Goal: Information Seeking & Learning: Find specific fact

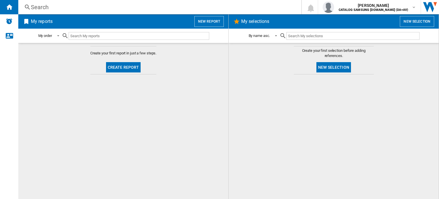
click at [68, 7] on div "Search" at bounding box center [158, 7] width 255 height 8
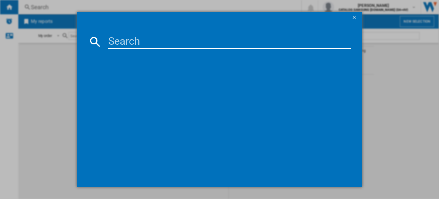
click at [129, 39] on input at bounding box center [229, 42] width 243 height 14
paste input "WW90CGC04DABEU"
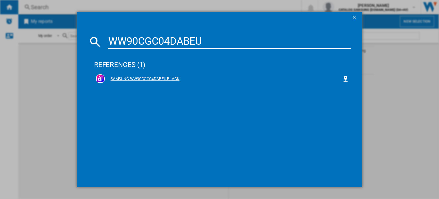
type input "WW90CGC04DABEU"
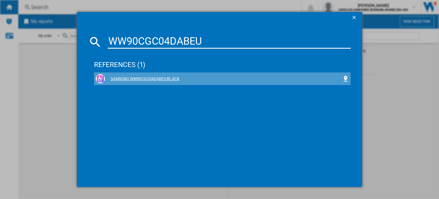
click at [138, 78] on div "SAMSUNG WW90CGC04DABEU BLACK" at bounding box center [223, 79] width 237 height 6
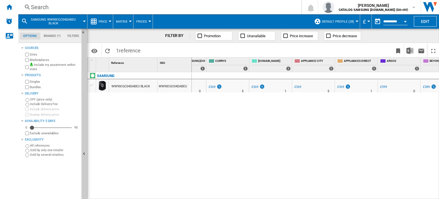
scroll to position [0, 34]
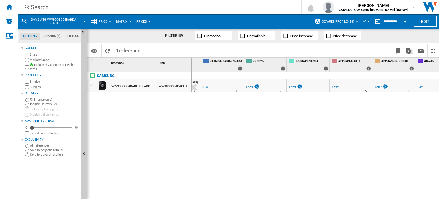
click at [66, 4] on div "Search" at bounding box center [158, 7] width 255 height 8
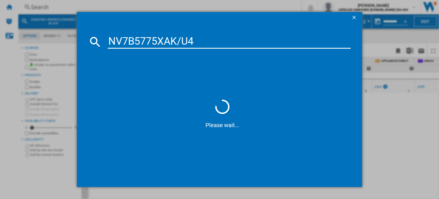
type input "NV7B5775XAK/U4"
click at [217, 76] on span at bounding box center [222, 74] width 257 height 47
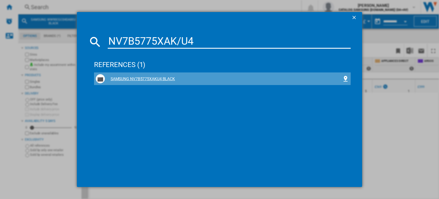
click at [164, 75] on div "SAMSUNG NV7B5775XAKU4 BLACK" at bounding box center [222, 78] width 253 height 9
click at [148, 77] on div "SAMSUNG NV7B5775XAKU4 BLACK" at bounding box center [223, 79] width 237 height 6
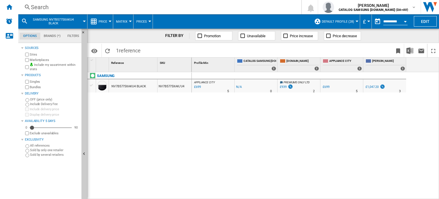
click at [142, 127] on div "SAMSUNG NV7B5775XAKU4 BLACK NV7B5775XAK/U4" at bounding box center [139, 134] width 104 height 124
click at [87, 5] on div "Search" at bounding box center [158, 7] width 255 height 8
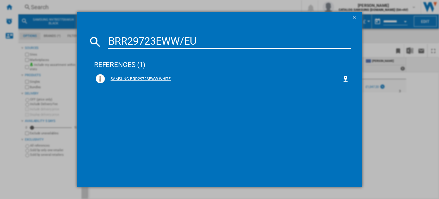
type input "BRR29723EWW/EU"
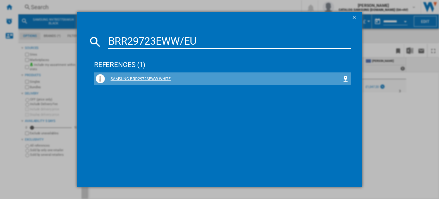
click at [167, 76] on div "SAMSUNG BRR29723EWW WHITE" at bounding box center [223, 79] width 237 height 6
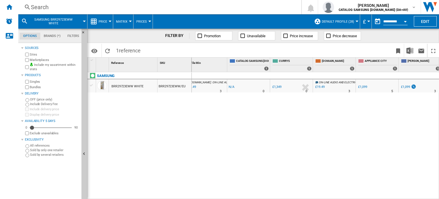
scroll to position [0, 53]
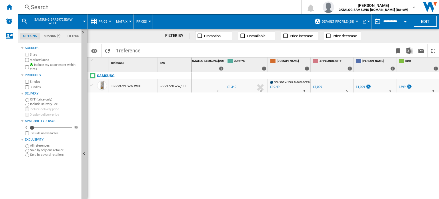
click at [47, 4] on div "Search" at bounding box center [158, 7] width 255 height 8
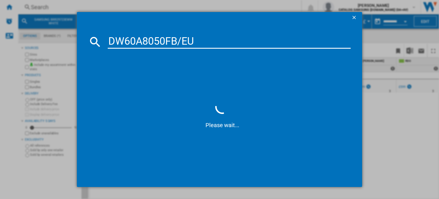
type input "DW60A8050FB/EU"
click at [185, 68] on span at bounding box center [222, 74] width 257 height 47
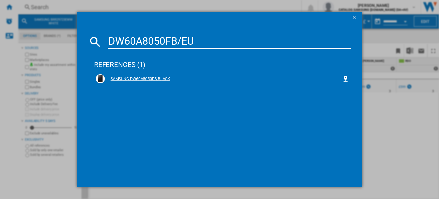
click at [164, 80] on div "SAMSUNG DW60A8050FB BLACK" at bounding box center [223, 79] width 237 height 6
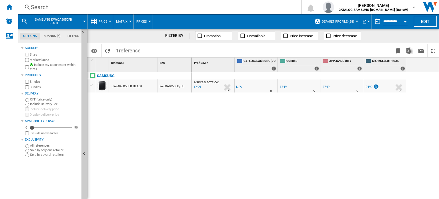
click at [47, 6] on div "Search" at bounding box center [158, 7] width 255 height 8
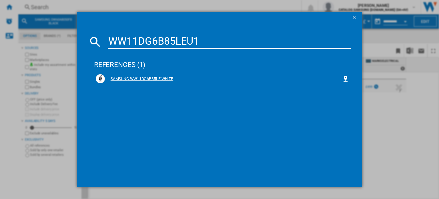
type input "WW11DG6B85LEU1"
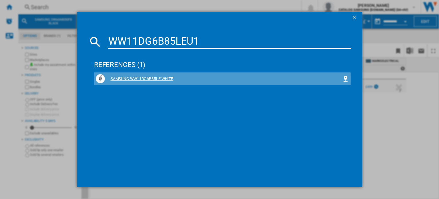
click at [162, 79] on div "SAMSUNG WW11DG6B85LE WHITE" at bounding box center [223, 79] width 237 height 6
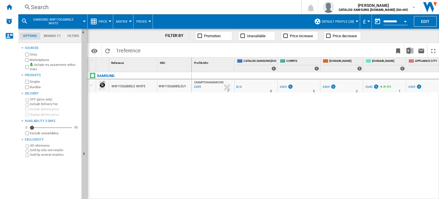
click at [55, 8] on div "Search" at bounding box center [158, 7] width 255 height 8
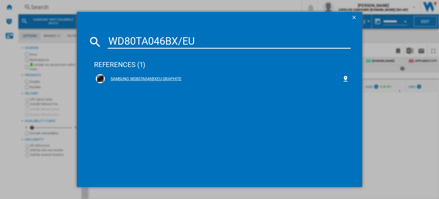
type input "WD80TA046BX/EU"
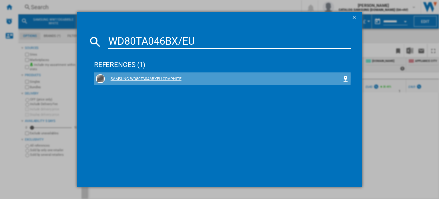
click at [116, 77] on div "SAMSUNG WD80TA046BXEU GRAPHITE" at bounding box center [223, 79] width 237 height 6
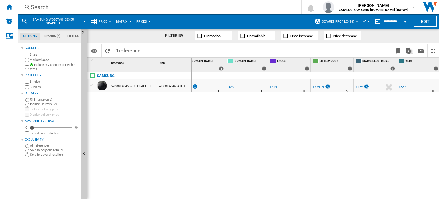
click at [52, 3] on div "Search" at bounding box center [158, 7] width 255 height 8
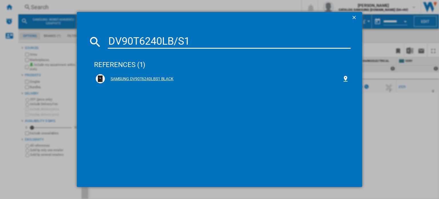
type input "DV90T6240LB/S1"
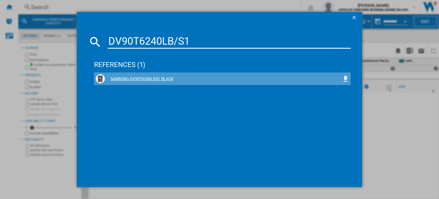
click at [167, 78] on div "SAMSUNG DV90T6240LBS1 BLACK" at bounding box center [223, 79] width 237 height 6
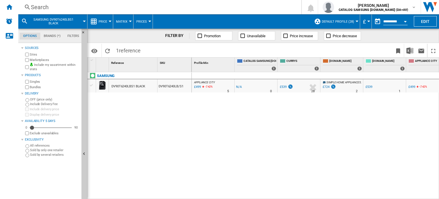
click at [67, 11] on div "Search" at bounding box center [158, 7] width 255 height 8
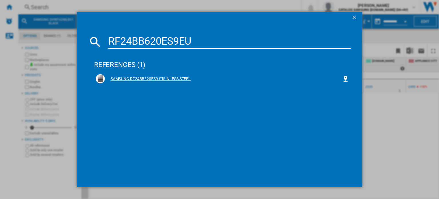
type input "RF24BB620ES9EU"
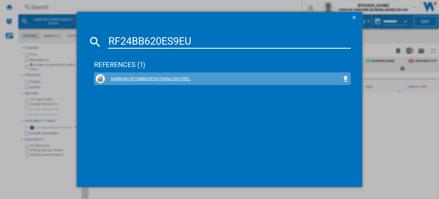
click at [151, 77] on div "SAMSUNG RF24BB620ES9 STAINLESS STEEL" at bounding box center [223, 79] width 237 height 6
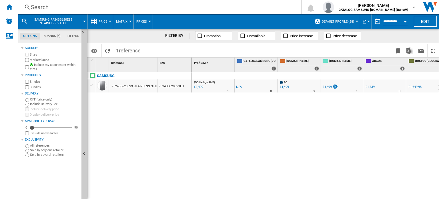
scroll to position [0, 181]
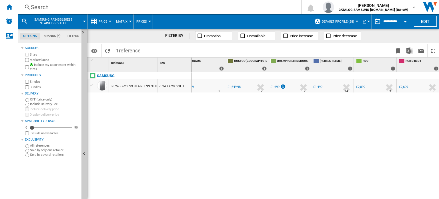
click at [37, 9] on div "Search" at bounding box center [158, 7] width 255 height 8
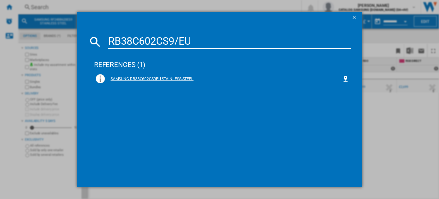
type input "RB38C602CS9/EU"
click at [142, 79] on div "SAMSUNG RB38C602CS9EU STAINLESS STEEL" at bounding box center [223, 79] width 237 height 6
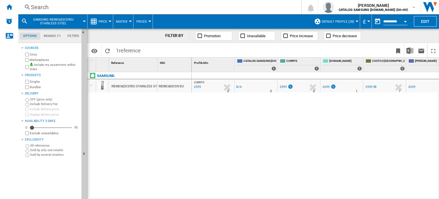
click at [39, 0] on div "Search Search 0 [PERSON_NAME] CATALOG SAMSUNG [DOMAIN_NAME] (DA+AV) CATALOG SAM…" at bounding box center [228, 7] width 421 height 14
click at [41, 5] on div "Search" at bounding box center [158, 7] width 255 height 8
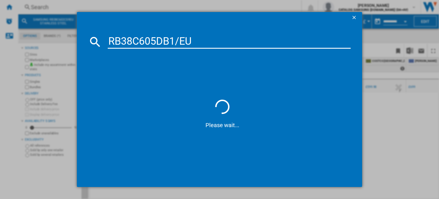
type input "RB38C605DB1/EU"
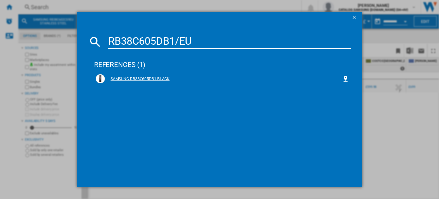
click at [159, 77] on div "SAMSUNG RB38C605DB1 BLACK" at bounding box center [223, 79] width 237 height 6
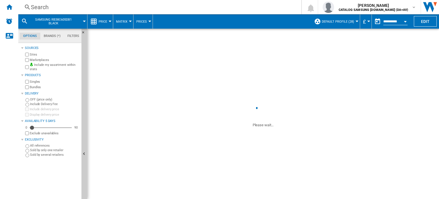
click at [48, 9] on div "Search" at bounding box center [158, 7] width 255 height 8
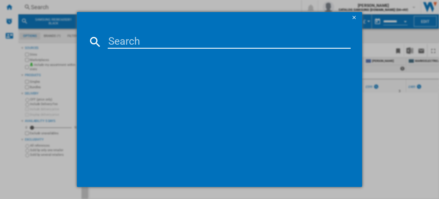
click at [151, 45] on input at bounding box center [229, 42] width 243 height 14
paste input "RB34C652DWW/EU"
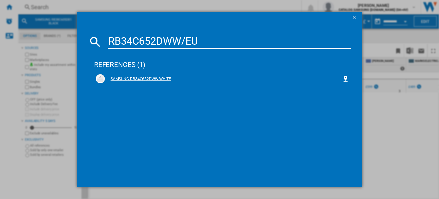
type input "RB34C652DWW/EU"
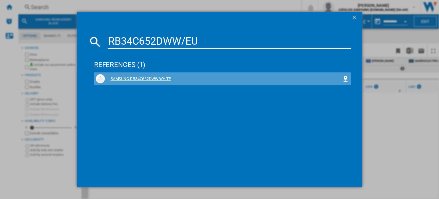
click at [154, 77] on div "SAMSUNG RB34C652DWW WHITE" at bounding box center [223, 79] width 237 height 6
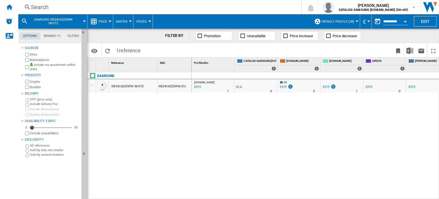
scroll to position [0, 9]
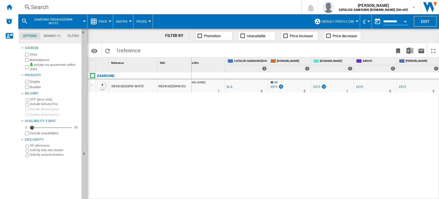
click at [75, 7] on div "Search" at bounding box center [158, 7] width 255 height 8
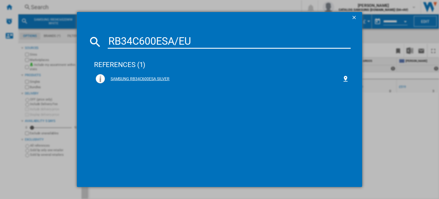
type input "RB34C600ESA/EU"
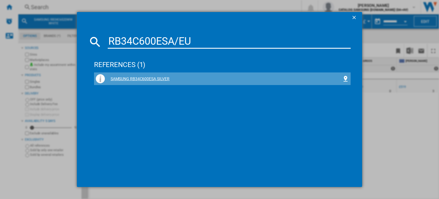
click at [135, 78] on div "SAMSUNG RB34C600ESA SILVER" at bounding box center [223, 79] width 237 height 6
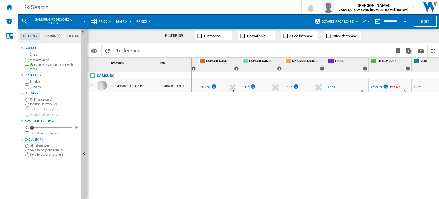
scroll to position [0, 123]
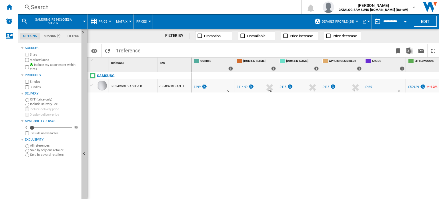
click at [98, 9] on div "Search" at bounding box center [158, 7] width 255 height 8
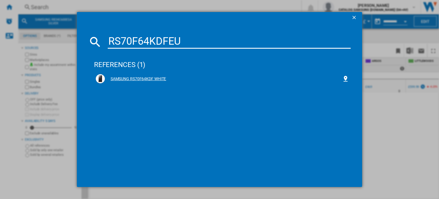
type input "RS70F64KDFEU"
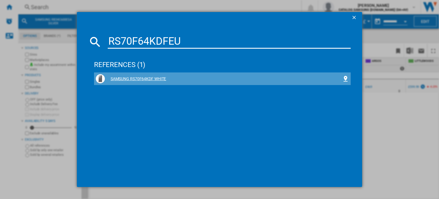
click at [132, 80] on div "SAMSUNG RS70F64KDF WHITE" at bounding box center [223, 79] width 237 height 6
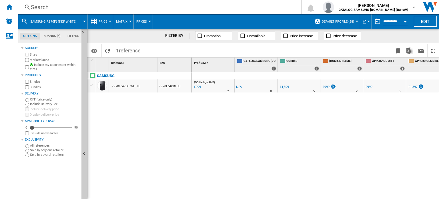
click at [96, 6] on div "Search" at bounding box center [158, 7] width 255 height 8
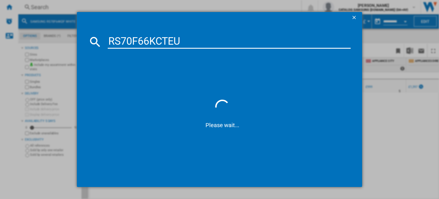
type input "RS70F66KCTEU"
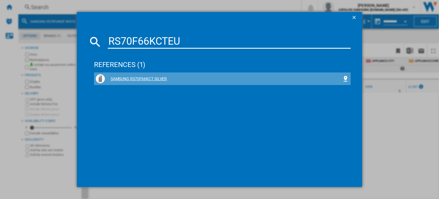
click at [121, 81] on div "SAMSUNG RS70F66KCT SILVER" at bounding box center [223, 79] width 237 height 6
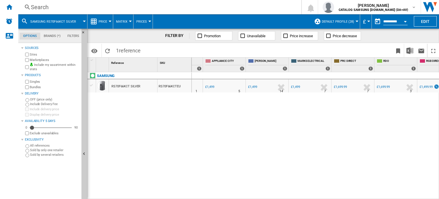
scroll to position [0, 203]
click at [62, 10] on div "Search" at bounding box center [158, 7] width 255 height 8
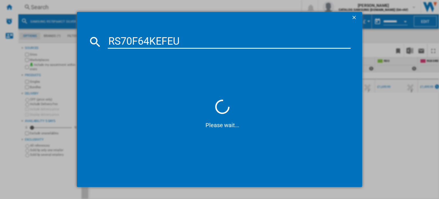
type input "RS70F64KEFEU"
click at [209, 71] on span at bounding box center [222, 74] width 257 height 47
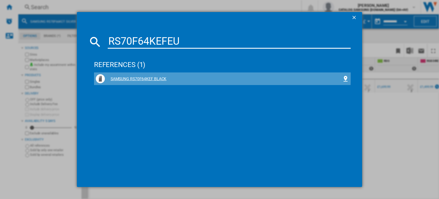
click at [171, 73] on div "SAMSUNG RS70F64KEF BLACK" at bounding box center [222, 78] width 257 height 13
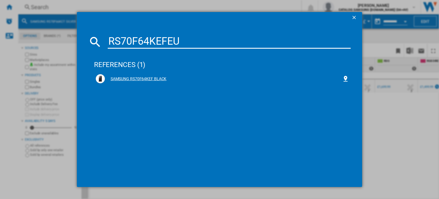
drag, startPoint x: 161, startPoint y: 75, endPoint x: 147, endPoint y: 79, distance: 14.0
click at [147, 79] on div "SAMSUNG RS70F64KEF BLACK" at bounding box center [223, 79] width 237 height 6
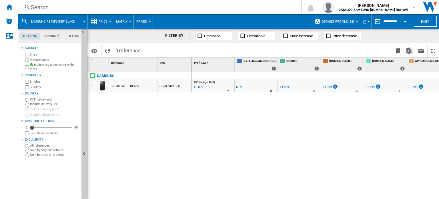
click at [63, 1] on div "Search Search 0 [PERSON_NAME] CATALOG SAMSUNG [DOMAIN_NAME] (DA+AV) CATALOG SAM…" at bounding box center [228, 7] width 421 height 14
click at [47, 5] on div "Search" at bounding box center [158, 7] width 255 height 8
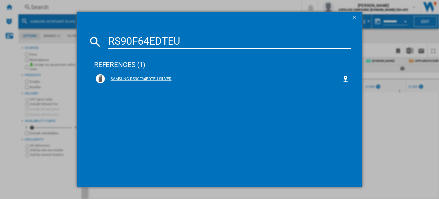
type input "RS90F64EDTEU"
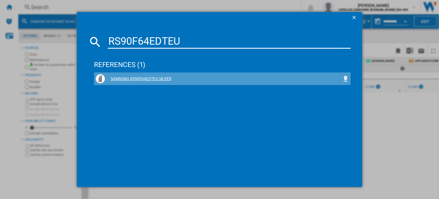
click at [144, 79] on div "SAMSUNG RS90F64EDTEU SILVER" at bounding box center [223, 79] width 237 height 6
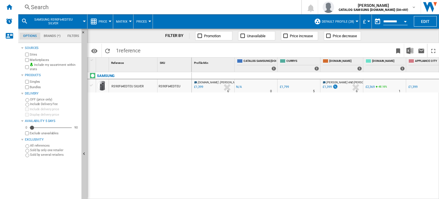
click at [213, 126] on div "[DOMAIN_NAME] : [PERSON_NAME] AND [PERSON_NAME] -1.0 % £1,399 % N/A 6 [DOMAIN_N…" at bounding box center [315, 135] width 247 height 127
click at [402, 120] on div "[DOMAIN_NAME] : [PERSON_NAME] AND [PERSON_NAME] -1.0 % £1,399 % N/A 6 [DOMAIN_N…" at bounding box center [315, 135] width 247 height 127
click at [85, 4] on div "Search" at bounding box center [158, 7] width 255 height 8
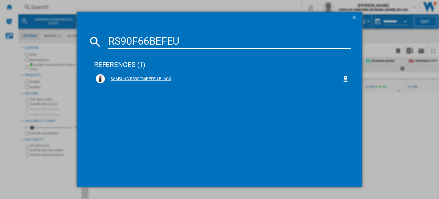
type input "RS90F66BEFEU"
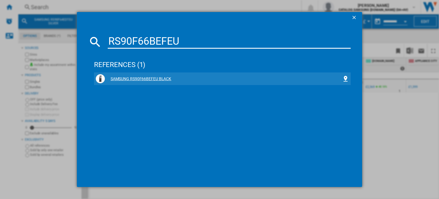
click at [161, 75] on div "SAMSUNG RS90F66BEFEU BLACK" at bounding box center [222, 78] width 253 height 9
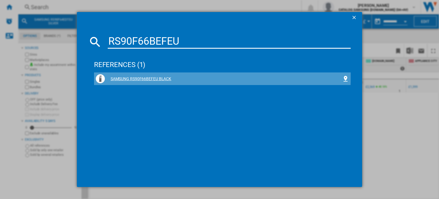
click at [161, 75] on div "SAMSUNG RS90F66BEFEU BLACK" at bounding box center [222, 78] width 253 height 9
click at [167, 78] on div "SAMSUNG RS90F66BEFEU BLACK" at bounding box center [223, 79] width 237 height 6
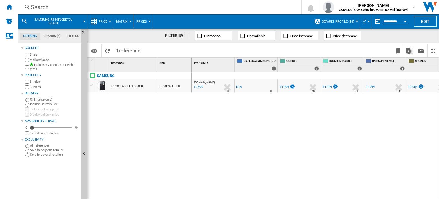
click at [353, 144] on div "[DOMAIN_NAME] : AO -1.0 % £1,929 % N/A 0 [DOMAIN_NAME] : AO -1.0 % -£1 % N/A 0" at bounding box center [315, 135] width 247 height 127
click at [241, 154] on div "[DOMAIN_NAME] : AO -1.0 % £1,929 % N/A 0 [DOMAIN_NAME] : AO -1.0 % -£1 % N/A 0" at bounding box center [315, 135] width 247 height 127
click at [60, 5] on div "Search" at bounding box center [158, 7] width 255 height 8
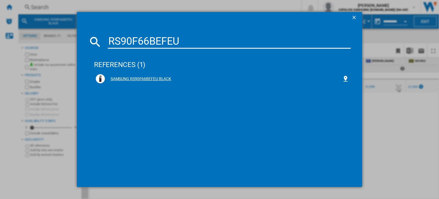
type input "RS90F66BEFEU"
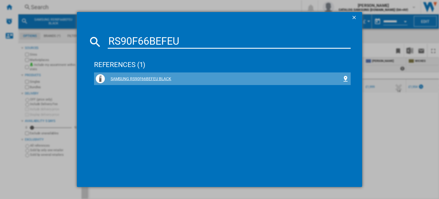
click at [168, 75] on div "SAMSUNG RS90F66BEFEU BLACK" at bounding box center [222, 78] width 253 height 9
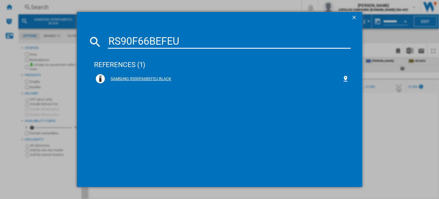
click at [168, 79] on div "SAMSUNG RS90F66BEFEU BLACK" at bounding box center [223, 79] width 237 height 6
click at [158, 77] on div "SAMSUNG RS90F66BEFEU BLACK" at bounding box center [223, 79] width 237 height 6
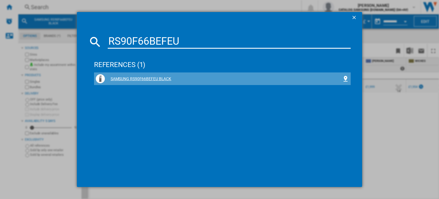
click at [140, 76] on div "SAMSUNG RS90F66BEFEU BLACK" at bounding box center [223, 79] width 237 height 6
click at [135, 72] on div "SAMSUNG RS90F66BEFEU BLACK" at bounding box center [222, 78] width 257 height 13
click at [149, 80] on div "SAMSUNG RS90F66BEFEU BLACK" at bounding box center [223, 79] width 237 height 6
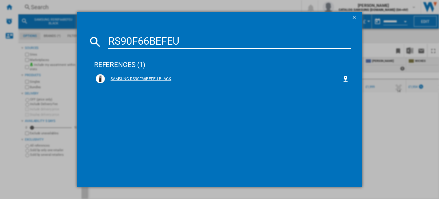
click at [121, 77] on div "SAMSUNG RS90F66BEFEU BLACK" at bounding box center [223, 79] width 237 height 6
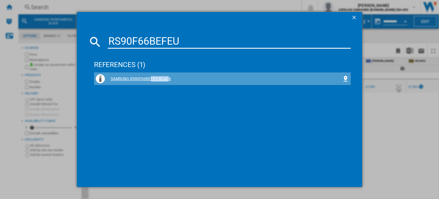
click at [121, 77] on div "SAMSUNG RS90F66BEFEU BLACK" at bounding box center [223, 79] width 237 height 6
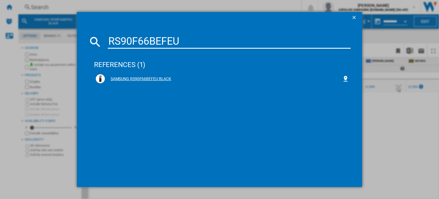
click at [159, 79] on div "SAMSUNG RS90F66BEFEU BLACK" at bounding box center [223, 79] width 237 height 6
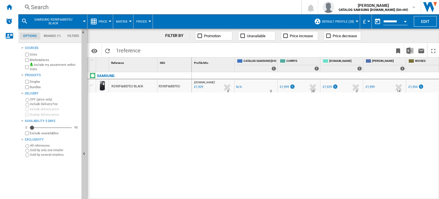
click at [58, 7] on div "Search" at bounding box center [158, 7] width 255 height 8
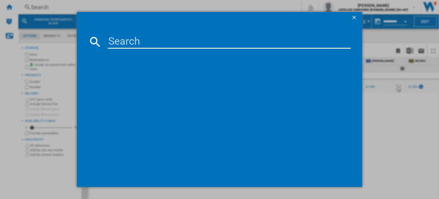
click at [114, 39] on input at bounding box center [229, 42] width 243 height 14
paste input "RS90F66BEFEU"
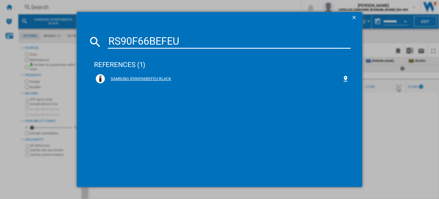
type input "RS90F66BEFEU"
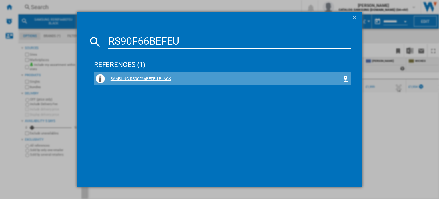
click at [139, 81] on div "SAMSUNG RS90F66BEFEU BLACK" at bounding box center [223, 79] width 237 height 6
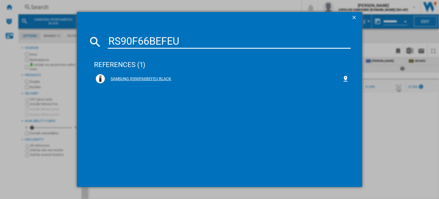
click at [139, 81] on div "SAMSUNG RS90F66BEFEU BLACK" at bounding box center [223, 79] width 237 height 6
click at [221, 81] on div "SAMSUNG RS90F66BEFEU BLACK" at bounding box center [222, 78] width 253 height 9
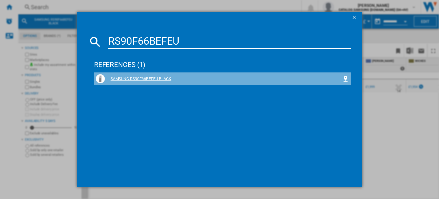
click at [221, 81] on div "SAMSUNG RS90F66BEFEU BLACK" at bounding box center [222, 78] width 253 height 9
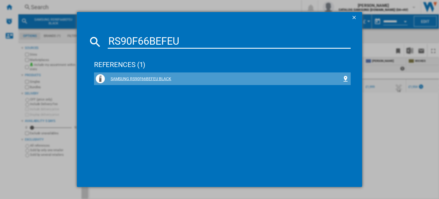
click at [115, 80] on div "SAMSUNG RS90F66BEFEU BLACK" at bounding box center [223, 79] width 237 height 6
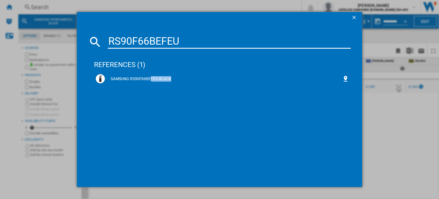
click at [388, 117] on div "RS90F66BEFEU references (1) SAMSUNG RS90F66BEFEU BLACK" at bounding box center [219, 99] width 439 height 199
click at [356, 17] on ng-md-icon "getI18NText('BUTTONS.CLOSE_DIALOG')" at bounding box center [354, 18] width 7 height 7
